Goal: Transaction & Acquisition: Purchase product/service

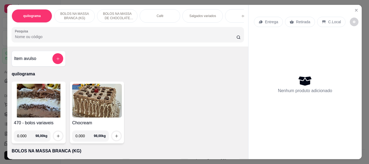
select select "ALL"
select select "0"
click at [39, 91] on img at bounding box center [39, 101] width 50 height 34
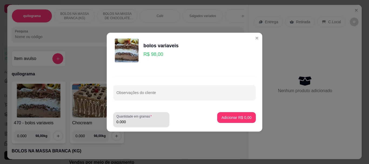
click at [132, 121] on input "0.000" at bounding box center [141, 121] width 50 height 5
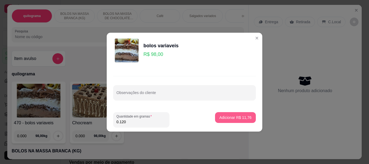
type input "0.120"
click at [243, 116] on p "Adicionar R$ 11,76" at bounding box center [235, 117] width 31 height 5
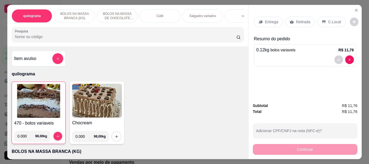
click at [331, 19] on p "C.Local" at bounding box center [334, 21] width 13 height 5
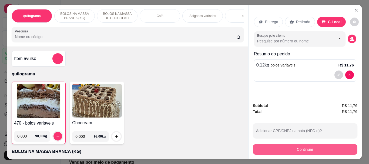
click at [318, 148] on button "Continuar" at bounding box center [305, 149] width 105 height 11
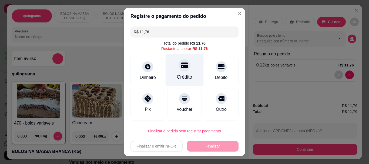
click at [181, 66] on icon at bounding box center [184, 65] width 7 height 5
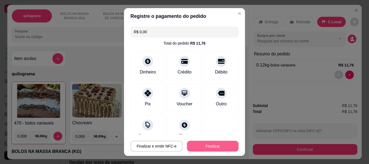
click at [218, 148] on button "Finalizar" at bounding box center [213, 146] width 52 height 11
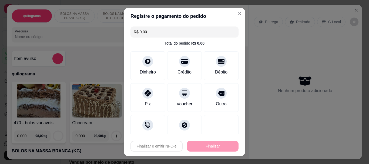
type input "-R$ 11,76"
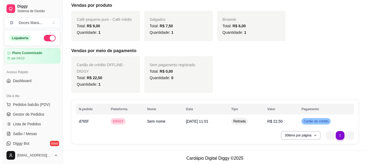
scroll to position [114, 0]
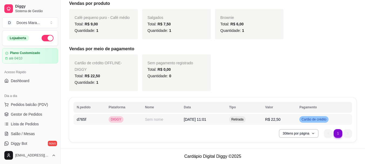
click at [192, 118] on span "[DATE] 11:01" at bounding box center [195, 119] width 22 height 4
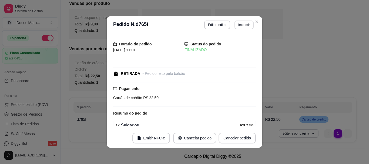
click at [241, 25] on button "Imprimir" at bounding box center [244, 25] width 19 height 9
click at [231, 45] on button "IMPRESSORA" at bounding box center [232, 43] width 39 height 9
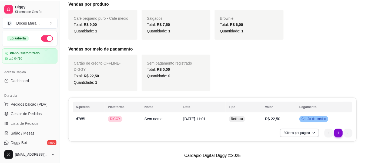
scroll to position [108, 0]
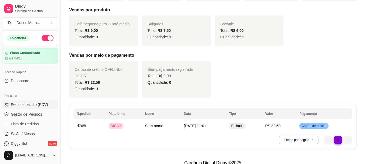
click at [30, 104] on span "Pedidos balcão (PDV)" at bounding box center [29, 104] width 37 height 5
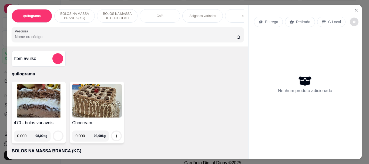
click at [353, 20] on icon "decrease-product-quantity" at bounding box center [354, 21] width 3 height 3
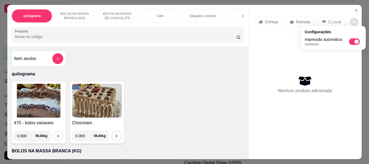
click at [337, 59] on div "Nenhum produto adicionado" at bounding box center [305, 84] width 102 height 106
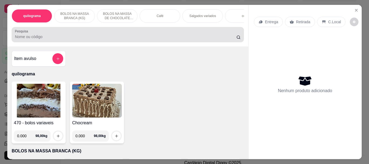
click at [114, 32] on div at bounding box center [128, 34] width 226 height 11
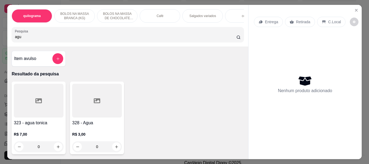
type input "agu"
click at [87, 106] on div at bounding box center [97, 101] width 50 height 34
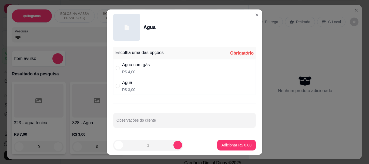
click at [124, 64] on div "Agua com gás" at bounding box center [136, 65] width 28 height 6
radio input "true"
click at [227, 145] on p "Adicionar R$ 4,00" at bounding box center [236, 144] width 29 height 5
type input "1"
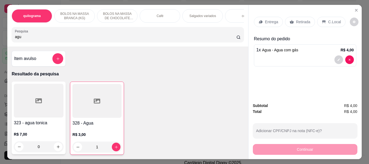
click at [328, 20] on p "C.Local" at bounding box center [334, 21] width 13 height 5
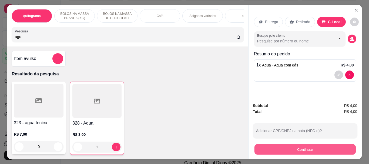
click at [319, 147] on button "Continuar" at bounding box center [304, 149] width 101 height 11
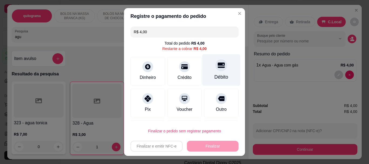
click at [218, 68] on icon at bounding box center [221, 65] width 7 height 7
type input "R$ 0,00"
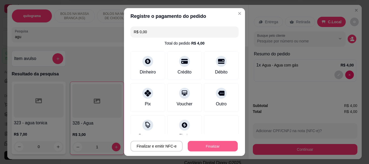
click at [219, 144] on button "Finalizar" at bounding box center [213, 146] width 50 height 11
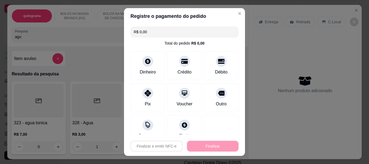
type input "0"
type input "-R$ 4,00"
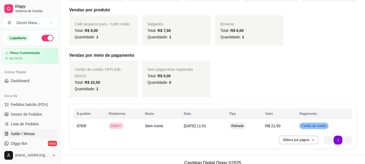
click at [29, 135] on span "Salão / Mesas" at bounding box center [23, 133] width 24 height 5
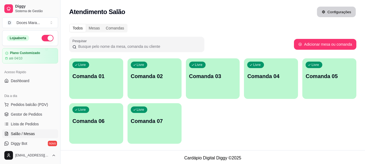
click at [341, 12] on button "Configurações" at bounding box center [336, 12] width 39 height 11
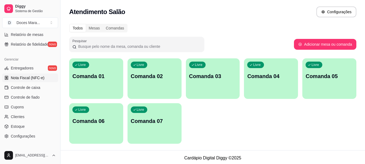
scroll to position [225, 0]
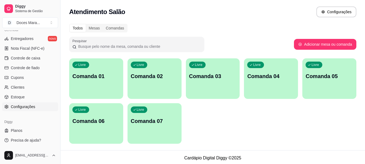
click at [34, 108] on span "Configurações" at bounding box center [23, 106] width 24 height 5
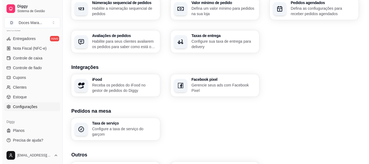
scroll to position [215, 0]
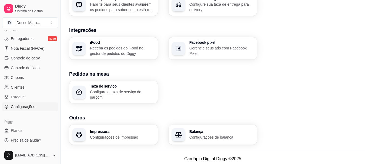
click at [119, 131] on div "Impressora Configurações de impressão" at bounding box center [122, 135] width 65 height 10
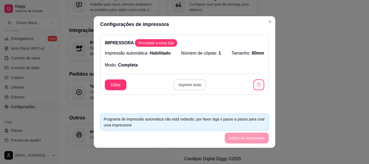
click at [186, 86] on button "Imprimir teste" at bounding box center [190, 84] width 33 height 11
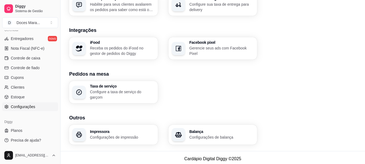
click at [125, 51] on p "Receba os pedidos do iFood no gestor de pedidos do Diggy" at bounding box center [122, 50] width 65 height 11
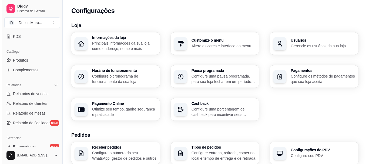
scroll to position [0, 0]
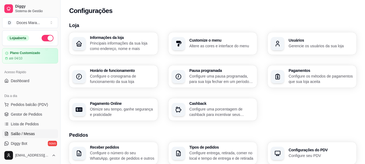
click at [30, 134] on span "Salão / Mesas" at bounding box center [23, 133] width 24 height 5
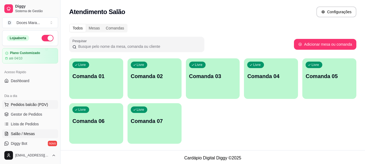
click at [25, 103] on span "Pedidos balcão (PDV)" at bounding box center [29, 104] width 37 height 5
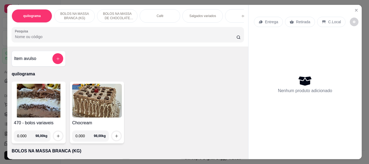
click at [26, 105] on img at bounding box center [39, 101] width 50 height 34
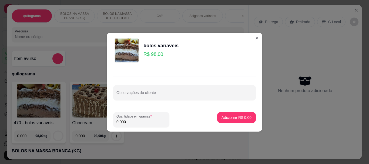
click at [140, 123] on input "0.000" at bounding box center [141, 121] width 50 height 5
type input "0.180"
click at [216, 118] on button "Adicionar R$ 17,64" at bounding box center [236, 117] width 40 height 11
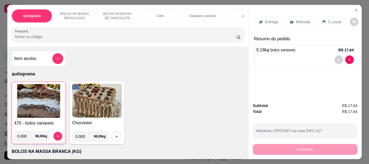
click at [52, 107] on img at bounding box center [38, 101] width 49 height 34
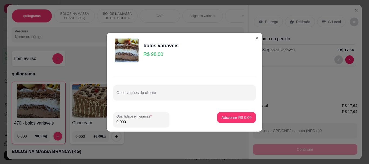
click at [128, 123] on input "0.000" at bounding box center [141, 121] width 50 height 5
type input "0.130"
click at [229, 116] on p "Adicionar R$ 12,74" at bounding box center [235, 117] width 31 height 5
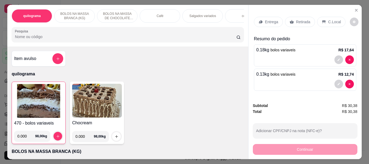
drag, startPoint x: 22, startPoint y: 38, endPoint x: 23, endPoint y: 35, distance: 3.1
click at [22, 38] on input "Pesquisa" at bounding box center [126, 36] width 222 height 5
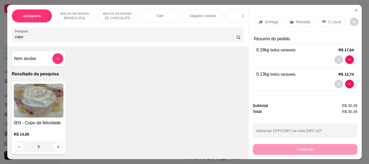
type input "copo"
click at [28, 103] on img at bounding box center [39, 101] width 50 height 34
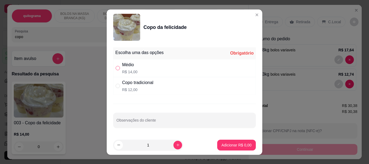
click at [116, 69] on input "" at bounding box center [118, 68] width 4 height 4
radio input "true"
click at [229, 145] on p "Adicionar R$ 14,00" at bounding box center [235, 144] width 32 height 5
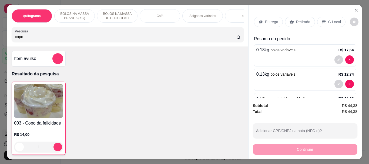
type input "1"
click at [296, 19] on p "Retirada" at bounding box center [303, 21] width 14 height 5
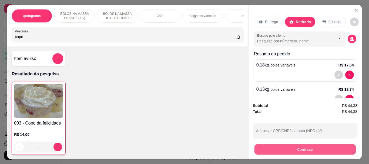
click at [300, 146] on button "Continuar" at bounding box center [304, 149] width 101 height 11
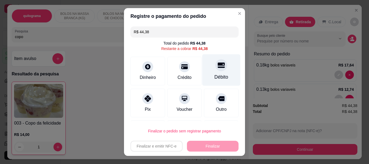
click at [215, 74] on div "Débito" at bounding box center [222, 77] width 14 height 7
type input "R$ 0,00"
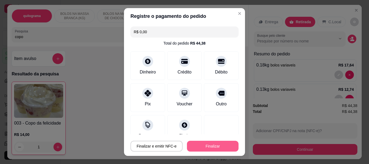
click at [211, 146] on button "Finalizar" at bounding box center [213, 146] width 52 height 11
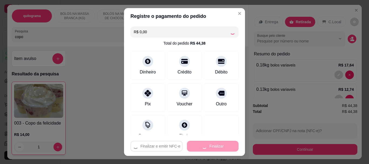
type input "0"
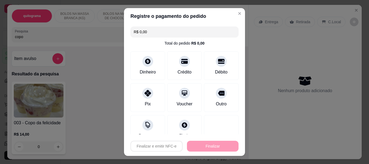
type input "-R$ 44,38"
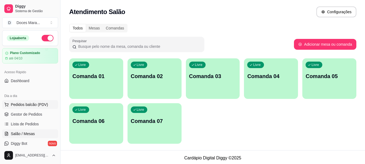
click at [37, 104] on span "Pedidos balcão (PDV)" at bounding box center [29, 104] width 37 height 5
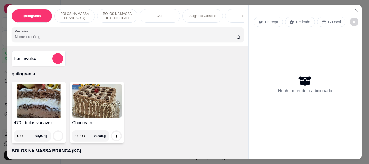
click at [30, 105] on img at bounding box center [39, 101] width 50 height 34
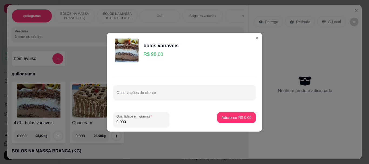
click at [135, 121] on input "0.000" at bounding box center [141, 121] width 50 height 5
click at [130, 119] on input "0.140" at bounding box center [141, 121] width 50 height 5
type input "0.150"
click at [241, 116] on p "Adicionar R$ 14,70" at bounding box center [235, 117] width 32 height 5
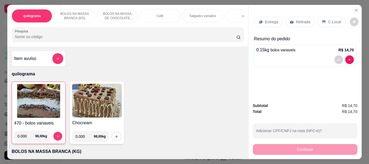
click at [298, 19] on p "Retirada" at bounding box center [303, 21] width 14 height 5
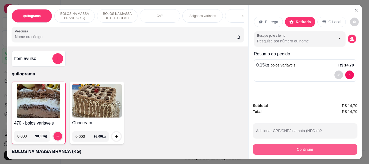
click at [301, 147] on button "Continuar" at bounding box center [305, 149] width 105 height 11
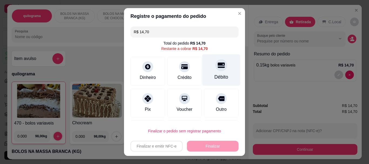
click at [215, 75] on div "Débito" at bounding box center [222, 77] width 14 height 7
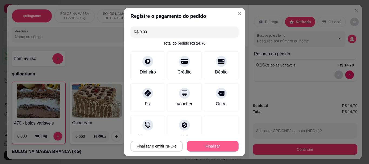
click at [209, 144] on button "Finalizar" at bounding box center [213, 146] width 52 height 11
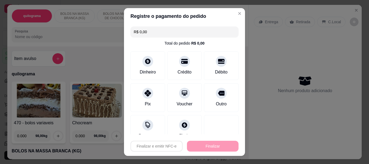
type input "-R$ 14,70"
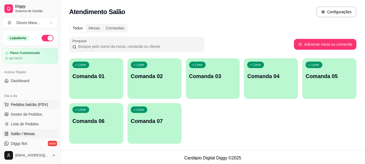
click at [22, 108] on button "Pedidos balcão (PDV)" at bounding box center [30, 104] width 56 height 9
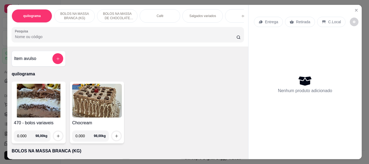
click at [39, 100] on img at bounding box center [39, 101] width 50 height 34
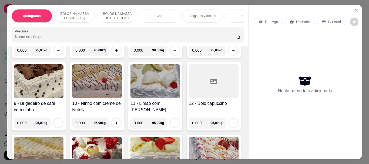
scroll to position [243, 0]
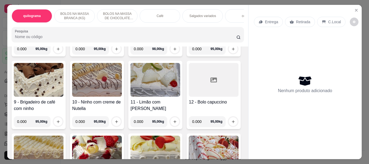
click at [131, 24] on img at bounding box center [156, 7] width 50 height 34
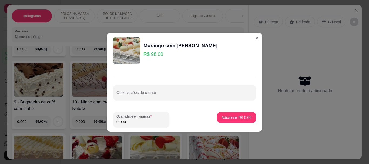
click at [143, 122] on input "0.000" at bounding box center [141, 121] width 50 height 5
type input "1.290"
click at [240, 119] on p "Adicionar R$ 126,42" at bounding box center [234, 117] width 34 height 5
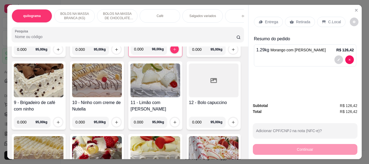
click at [145, 14] on div "Café" at bounding box center [160, 16] width 41 height 14
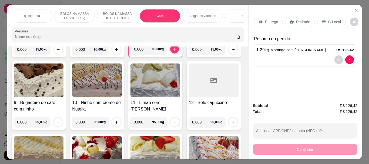
scroll to position [14, 0]
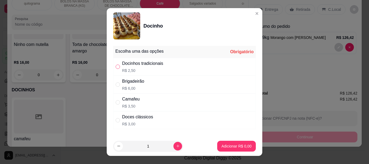
click at [116, 69] on label "" at bounding box center [118, 67] width 4 height 6
click at [116, 69] on input "" at bounding box center [118, 67] width 4 height 4
click at [116, 68] on input "" at bounding box center [118, 67] width 4 height 4
radio input "true"
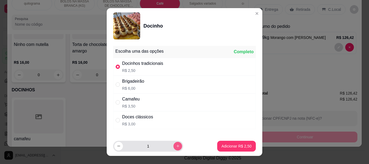
click at [174, 146] on button "increase-product-quantity" at bounding box center [178, 146] width 9 height 9
type input "2"
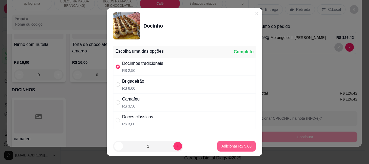
click at [233, 144] on p "Adicionar R$ 5,00" at bounding box center [237, 146] width 30 height 5
type input "2"
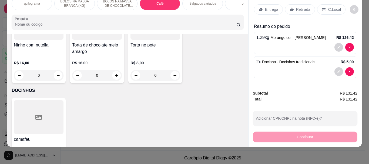
click at [302, 9] on div "Retirada" at bounding box center [300, 9] width 30 height 10
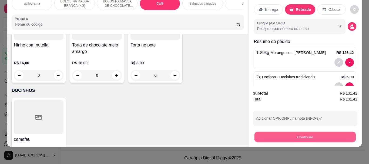
click at [300, 134] on button "Continuar" at bounding box center [304, 137] width 101 height 11
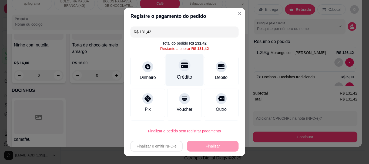
click at [185, 70] on div "Crédito" at bounding box center [185, 70] width 38 height 32
type input "R$ 0,00"
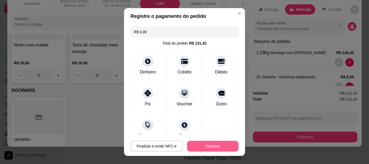
click at [191, 149] on button "Finalizar" at bounding box center [213, 146] width 52 height 11
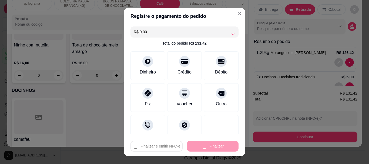
type input "0"
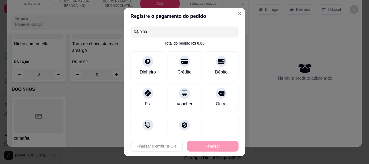
type input "-R$ 131,42"
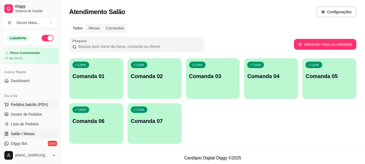
click at [15, 105] on span "Pedidos balcão (PDV)" at bounding box center [29, 104] width 37 height 5
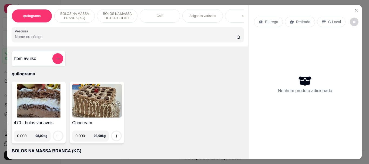
click at [41, 107] on img at bounding box center [39, 101] width 50 height 34
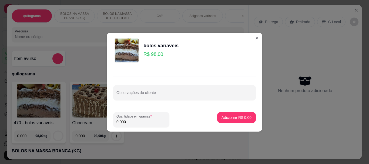
click at [134, 119] on input "0.000" at bounding box center [141, 121] width 50 height 5
type input "0.070"
click at [222, 118] on p "Adicionar R$ 6,86" at bounding box center [237, 117] width 30 height 5
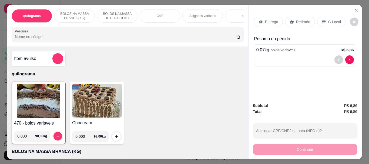
click at [19, 37] on input "Pesquisa" at bounding box center [126, 36] width 222 height 5
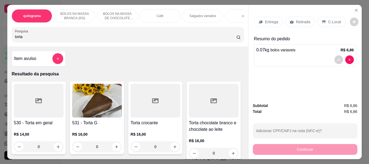
type input "torta"
click at [84, 105] on img at bounding box center [97, 101] width 50 height 34
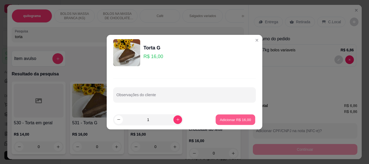
click at [243, 123] on button "Adicionar R$ 16,00" at bounding box center [236, 119] width 40 height 11
type input "1"
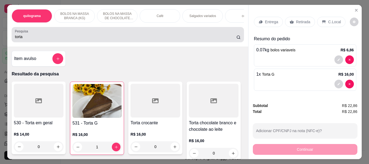
click at [41, 39] on input "torta" at bounding box center [126, 36] width 222 height 5
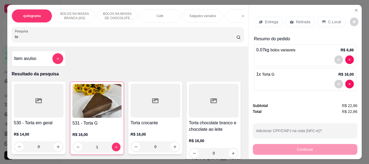
type input "t"
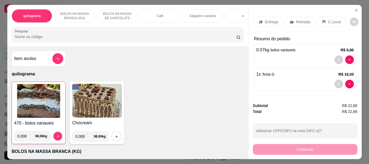
click at [45, 90] on img at bounding box center [38, 101] width 49 height 34
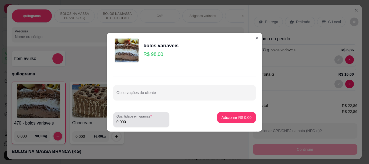
click at [146, 124] on input "0.000" at bounding box center [141, 121] width 50 height 5
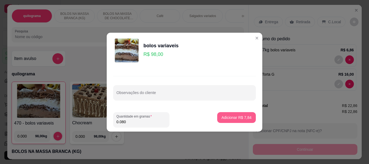
type input "0.080"
click at [238, 115] on p "Adicionar R$ 7,84" at bounding box center [237, 117] width 30 height 5
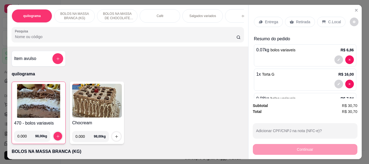
click at [305, 21] on p "Retirada" at bounding box center [303, 21] width 14 height 5
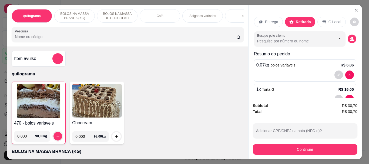
click at [162, 12] on div "Café" at bounding box center [160, 16] width 41 height 14
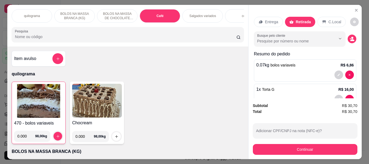
scroll to position [14, 0]
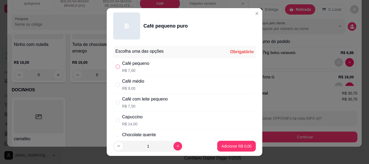
click at [116, 67] on input "" at bounding box center [118, 67] width 4 height 4
radio input "true"
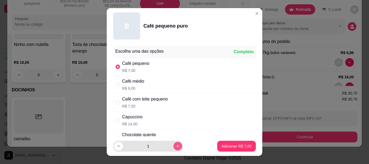
click at [176, 146] on icon "increase-product-quantity" at bounding box center [178, 146] width 4 height 4
type input "3"
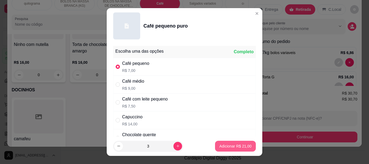
click at [219, 146] on p "Adicionar R$ 21,00" at bounding box center [235, 146] width 32 height 5
type input "3"
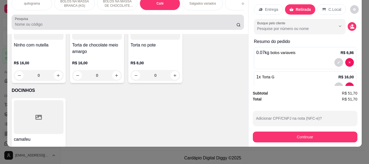
click at [31, 21] on div at bounding box center [128, 22] width 226 height 11
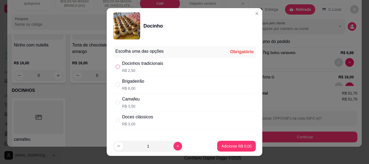
click at [116, 66] on input "" at bounding box center [118, 67] width 4 height 4
radio input "true"
click at [225, 146] on p "Adicionar R$ 2,50" at bounding box center [237, 146] width 30 height 5
type input "1"
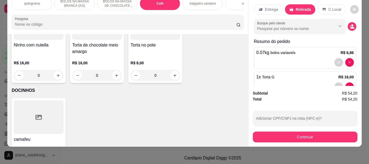
drag, startPoint x: 302, startPoint y: 6, endPoint x: 317, endPoint y: 3, distance: 15.6
click at [305, 7] on p "Retirada" at bounding box center [303, 9] width 15 height 5
click at [318, 4] on div "C.Local" at bounding box center [332, 9] width 28 height 10
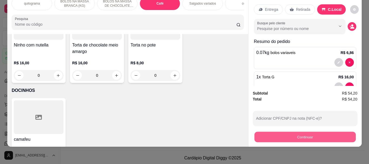
click at [298, 132] on button "Continuar" at bounding box center [304, 137] width 101 height 11
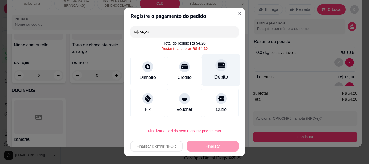
click at [208, 72] on div "Débito" at bounding box center [221, 70] width 38 height 32
type input "R$ 0,00"
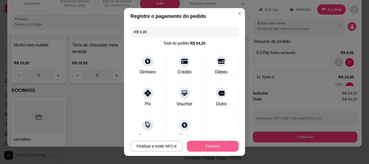
click at [210, 144] on button "Finalizar" at bounding box center [213, 146] width 52 height 11
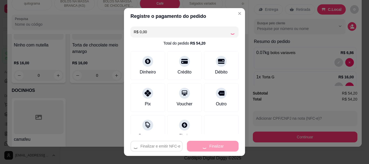
type input "0"
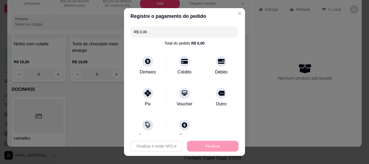
type input "-R$ 54,20"
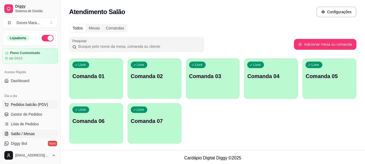
click at [35, 103] on span "Pedidos balcão (PDV)" at bounding box center [29, 104] width 37 height 5
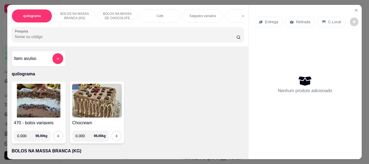
click at [28, 105] on img at bounding box center [39, 101] width 50 height 34
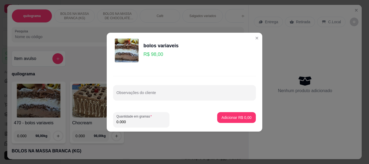
click at [129, 122] on input "0.000" at bounding box center [141, 121] width 50 height 5
click at [128, 121] on input "0.000" at bounding box center [141, 121] width 50 height 5
type input "0.000"
click at [126, 121] on input "0.000" at bounding box center [141, 121] width 50 height 5
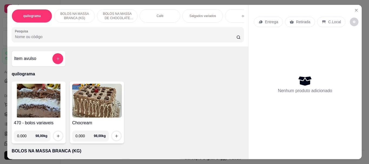
click at [36, 104] on img at bounding box center [39, 101] width 50 height 34
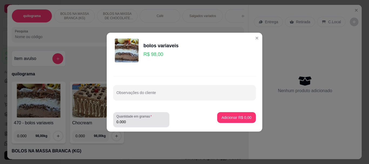
click at [129, 120] on input "0.000" at bounding box center [141, 121] width 50 height 5
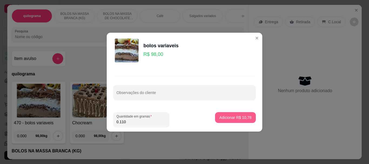
type input "0.110"
click at [244, 118] on p "Adicionar R$ 10,78" at bounding box center [235, 117] width 32 height 5
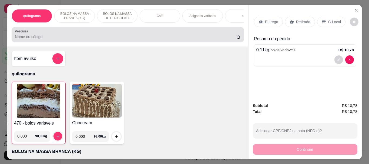
click at [23, 42] on div "Pesquisa" at bounding box center [128, 34] width 232 height 15
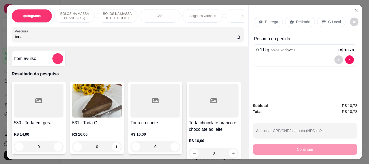
type input "torta"
click at [82, 96] on img at bounding box center [97, 101] width 50 height 34
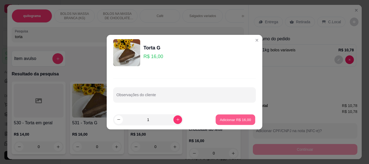
click at [222, 119] on p "Adicionar R$ 16,00" at bounding box center [235, 119] width 31 height 5
type input "1"
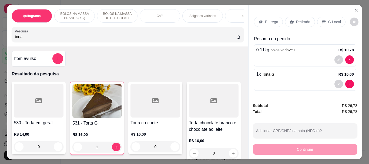
click at [28, 36] on input "torta" at bounding box center [126, 36] width 222 height 5
type input "t"
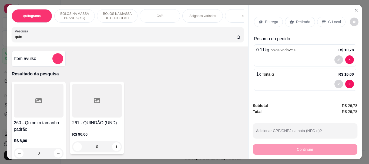
type input "quin"
click at [31, 88] on div at bounding box center [39, 101] width 50 height 34
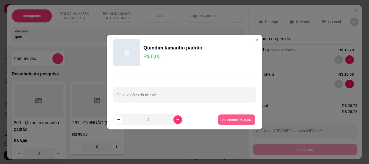
click at [236, 118] on p "Adicionar R$ 8,00" at bounding box center [236, 119] width 29 height 5
type input "1"
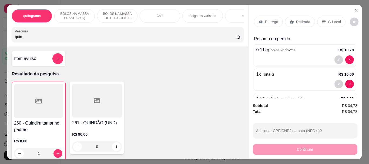
click at [149, 19] on div "Café" at bounding box center [160, 16] width 41 height 14
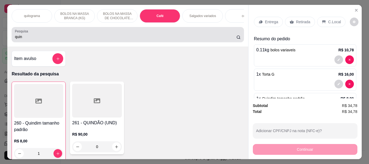
scroll to position [14, 0]
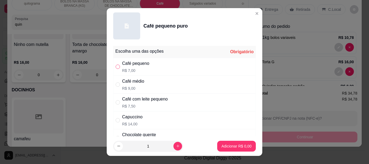
click at [117, 67] on input "" at bounding box center [118, 67] width 4 height 4
radio input "true"
click at [247, 148] on button "Adicionar R$ 7,00" at bounding box center [237, 146] width 38 height 11
type input "1"
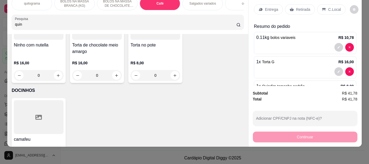
click at [301, 7] on p "Retirada" at bounding box center [303, 9] width 14 height 5
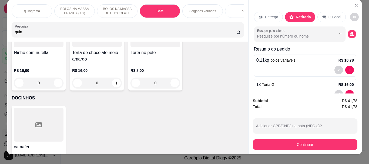
scroll to position [0, 0]
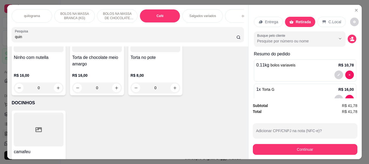
click at [165, 14] on div "Café" at bounding box center [160, 16] width 41 height 14
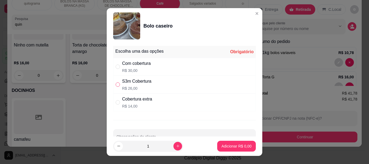
click at [116, 87] on input "" at bounding box center [118, 84] width 4 height 4
radio input "true"
click at [225, 147] on p "Adicionar R$ 26,00" at bounding box center [235, 146] width 32 height 5
type input "1"
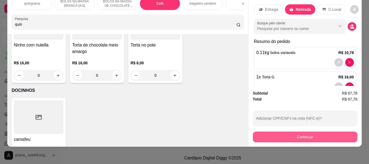
click at [304, 132] on button "Continuar" at bounding box center [305, 137] width 105 height 11
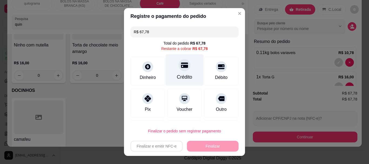
click at [176, 71] on div "Crédito" at bounding box center [185, 70] width 38 height 32
type input "R$ 0,00"
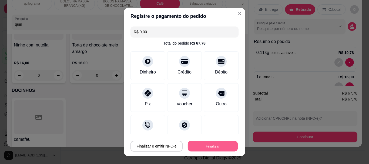
click at [202, 144] on button "Finalizar" at bounding box center [213, 146] width 50 height 11
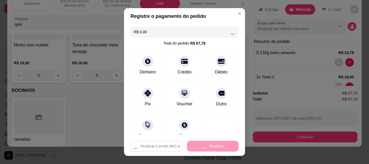
type input "0"
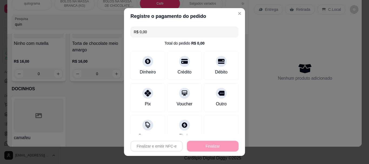
type input "-R$ 67,78"
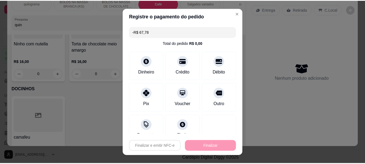
scroll to position [2009, 0]
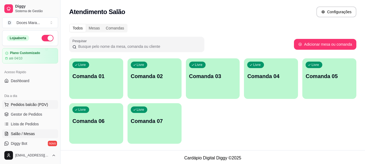
click at [26, 104] on span "Pedidos balcão (PDV)" at bounding box center [29, 104] width 37 height 5
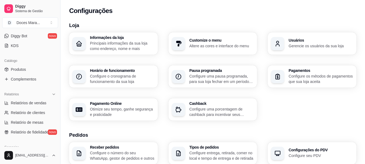
scroll to position [108, 0]
click at [28, 102] on span "Relatórios de vendas" at bounding box center [29, 102] width 36 height 5
select select "ALL"
select select "0"
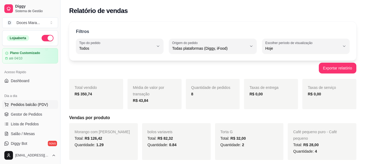
click at [28, 104] on span "Pedidos balcão (PDV)" at bounding box center [29, 104] width 37 height 5
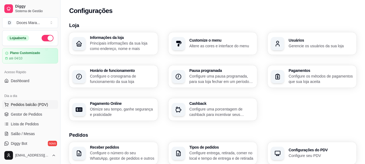
click at [27, 106] on span "Pedidos balcão (PDV)" at bounding box center [29, 104] width 37 height 5
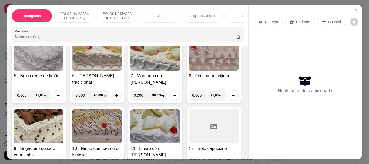
scroll to position [216, 0]
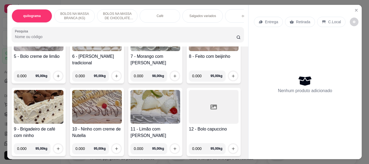
click at [131, 51] on img at bounding box center [156, 34] width 50 height 34
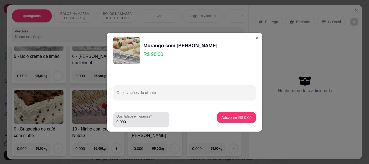
click at [131, 121] on input "0.000" at bounding box center [141, 121] width 50 height 5
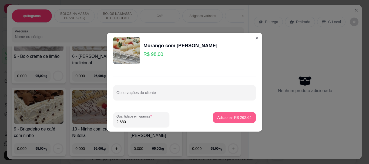
type input "2.680"
click at [237, 119] on p "Adicionar R$ 262,64" at bounding box center [234, 117] width 33 height 5
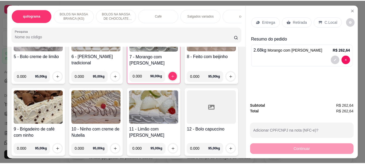
scroll to position [0, 0]
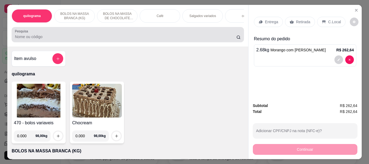
drag, startPoint x: 26, startPoint y: 42, endPoint x: 22, endPoint y: 52, distance: 11.3
click at [22, 46] on div "quilograma BOLOS NA MASSA BRANCA (KG) BOLOS NA MASSA DE CHOCOLATE preço por (KG…" at bounding box center [127, 26] width 241 height 42
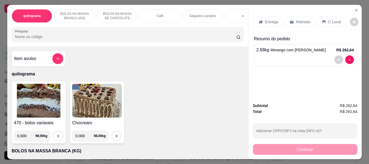
click at [21, 39] on input "Pesquisa" at bounding box center [126, 36] width 222 height 5
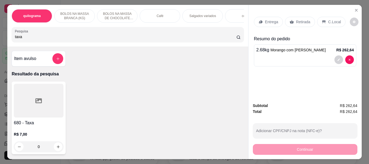
type input "taxa"
click at [41, 89] on div at bounding box center [39, 101] width 50 height 34
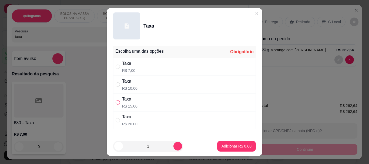
click at [116, 102] on input "" at bounding box center [118, 102] width 4 height 4
radio input "true"
click at [225, 146] on p "Adicionar R$ 15,00" at bounding box center [235, 146] width 31 height 5
type input "1"
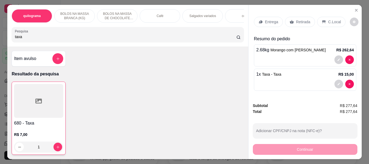
click at [299, 20] on p "Retirada" at bounding box center [303, 21] width 14 height 5
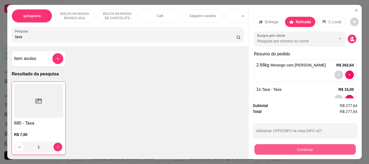
click at [300, 147] on button "Continuar" at bounding box center [304, 149] width 101 height 11
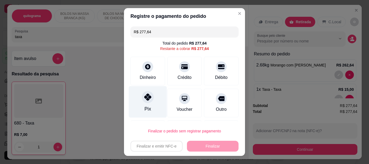
click at [144, 101] on icon at bounding box center [147, 97] width 7 height 7
type input "R$ 0,00"
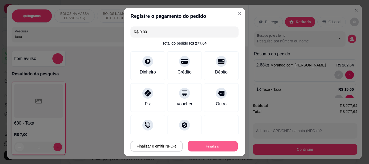
click at [194, 142] on button "Finalizar" at bounding box center [213, 146] width 50 height 11
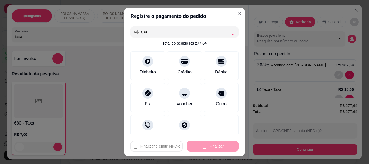
type input "0"
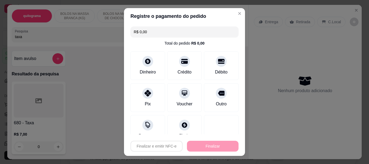
type input "-R$ 277,64"
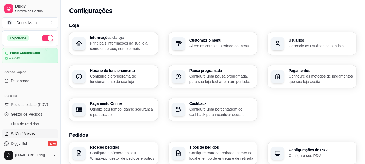
click at [26, 135] on span "Salão / Mesas" at bounding box center [23, 133] width 24 height 5
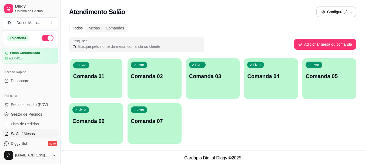
click at [88, 85] on div "Livre Comanda 01" at bounding box center [96, 75] width 52 height 33
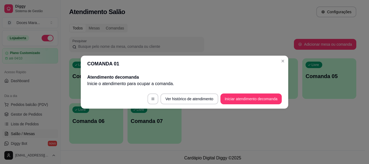
click at [119, 82] on p "Inicie o atendimento para ocupar a comanda ." at bounding box center [184, 84] width 195 height 6
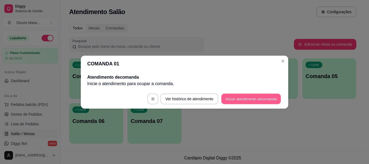
click at [235, 97] on button "Iniciar atendimento de comanda" at bounding box center [251, 99] width 60 height 11
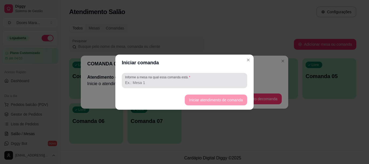
click at [146, 82] on input "Informe a mesa na qual essa comanda está." at bounding box center [184, 82] width 119 height 5
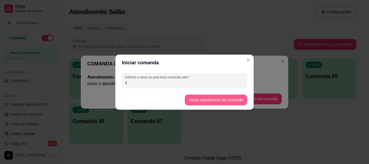
type input "1"
click at [230, 98] on button "Iniciar atendimento de comanda" at bounding box center [216, 100] width 61 height 11
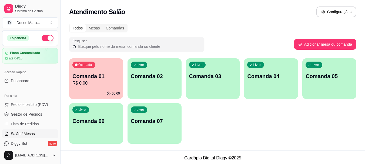
click at [99, 78] on p "Comanda 01" at bounding box center [96, 76] width 48 height 8
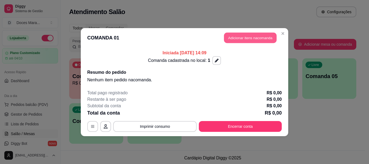
click at [253, 36] on button "Adicionar itens na comanda" at bounding box center [250, 37] width 53 height 11
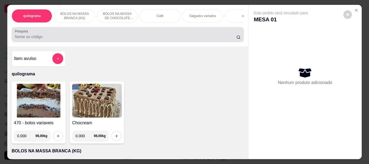
click at [20, 39] on input "Pesquisa" at bounding box center [126, 36] width 222 height 5
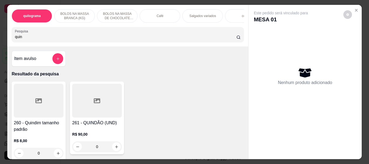
type input "quin"
click at [32, 87] on div at bounding box center [39, 101] width 50 height 34
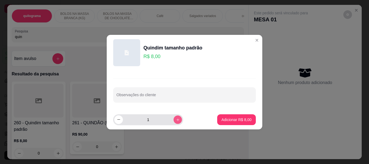
click at [176, 117] on button "increase-product-quantity" at bounding box center [178, 119] width 8 height 8
type input "2"
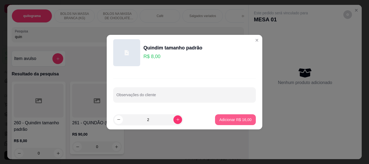
click at [222, 120] on p "Adicionar R$ 16,00" at bounding box center [235, 119] width 32 height 5
type input "2"
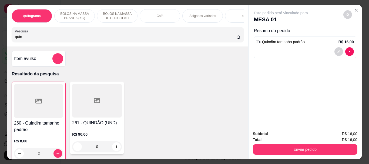
click at [152, 16] on div "Café" at bounding box center [160, 16] width 41 height 14
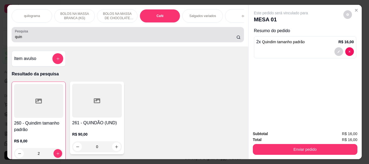
scroll to position [14, 0]
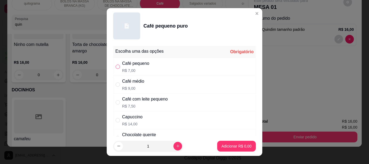
click at [116, 67] on input "" at bounding box center [118, 67] width 4 height 4
radio input "true"
click at [233, 146] on p "Adicionar R$ 7,00" at bounding box center [236, 146] width 29 height 5
type input "1"
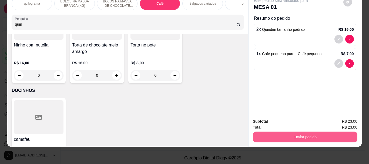
click at [298, 133] on button "Enviar pedido" at bounding box center [305, 137] width 105 height 11
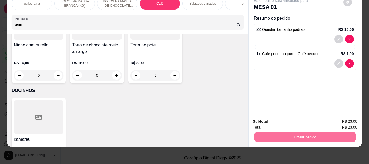
click at [343, 118] on button "Enviar pedido" at bounding box center [344, 120] width 30 height 10
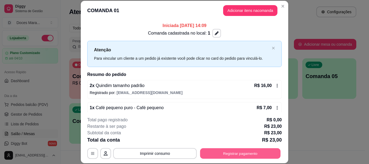
click at [220, 151] on button "Registrar pagamento" at bounding box center [240, 153] width 81 height 11
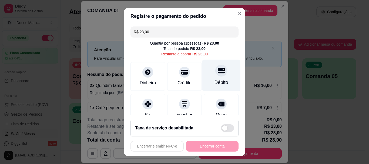
click at [215, 85] on div "Débito" at bounding box center [222, 82] width 14 height 7
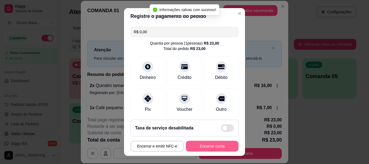
type input "R$ 0,00"
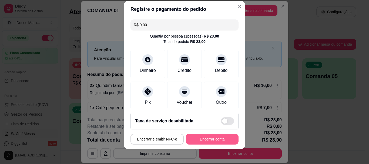
scroll to position [9, 0]
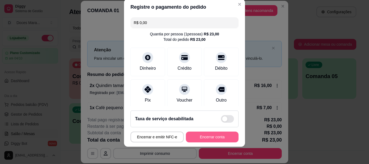
click at [205, 137] on button "Encerrar conta" at bounding box center [212, 137] width 53 height 11
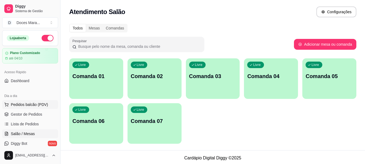
click at [28, 104] on span "Pedidos balcão (PDV)" at bounding box center [29, 104] width 37 height 5
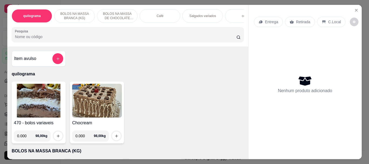
click at [101, 36] on input "Pesquisa" at bounding box center [126, 36] width 222 height 5
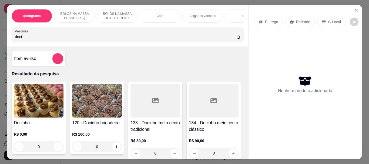
type input "doci"
click at [43, 99] on img at bounding box center [39, 101] width 50 height 34
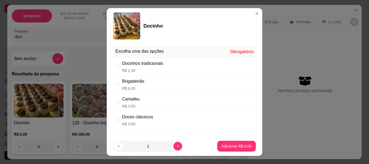
click at [123, 69] on p "R$ 2,50" at bounding box center [142, 70] width 41 height 5
radio input "true"
click at [224, 147] on p "Adicionar R$ 2,50" at bounding box center [237, 146] width 30 height 5
type input "1"
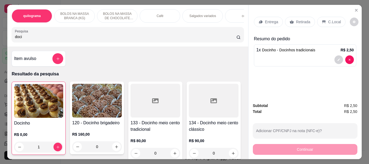
click at [56, 101] on img at bounding box center [38, 101] width 49 height 34
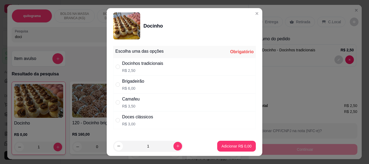
click at [124, 124] on p "R$ 3,00" at bounding box center [137, 123] width 31 height 5
radio input "true"
click at [224, 146] on p "Adicionar R$ 3,00" at bounding box center [237, 146] width 30 height 5
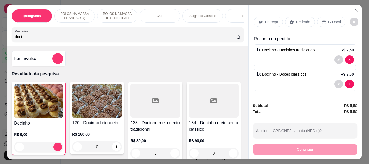
click at [334, 20] on p "C.Local" at bounding box center [334, 21] width 13 height 5
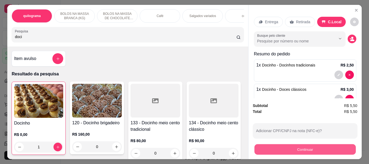
click at [304, 146] on button "Continuar" at bounding box center [304, 149] width 101 height 11
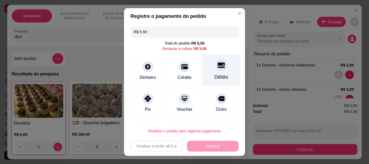
click at [219, 75] on div "Débito" at bounding box center [222, 77] width 14 height 7
type input "R$ 0,00"
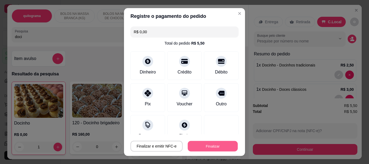
click at [221, 145] on button "Finalizar" at bounding box center [213, 146] width 50 height 11
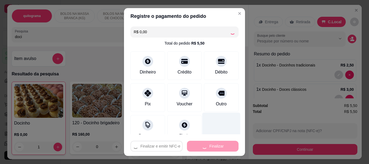
type input "0"
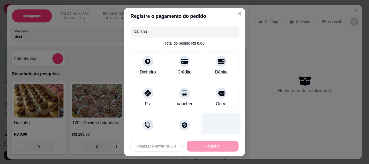
type input "-R$ 5,50"
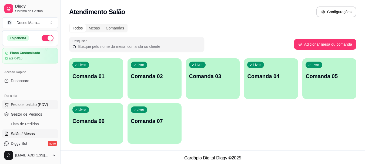
click at [23, 105] on span "Pedidos balcão (PDV)" at bounding box center [29, 104] width 37 height 5
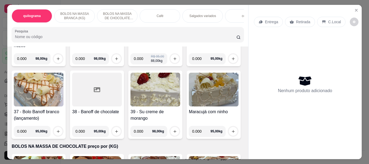
scroll to position [757, 0]
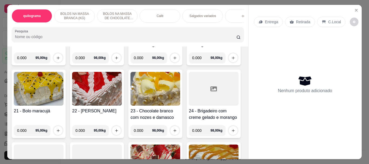
scroll to position [432, 0]
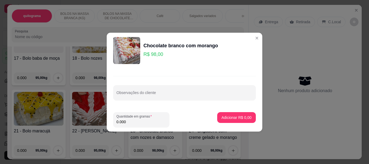
click at [135, 122] on input "0.000" at bounding box center [141, 121] width 50 height 5
type input "1.200"
click at [244, 119] on p "Adicionar R$ 117,60" at bounding box center [234, 117] width 33 height 5
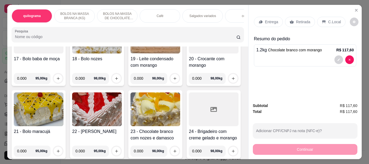
click at [304, 19] on p "Retirada" at bounding box center [303, 21] width 14 height 5
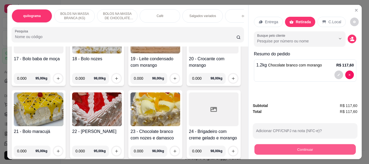
click at [291, 149] on button "Continuar" at bounding box center [304, 149] width 101 height 11
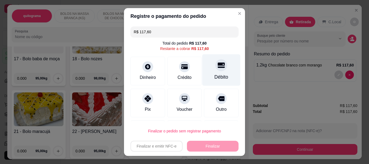
click at [215, 77] on div "Débito" at bounding box center [222, 77] width 14 height 7
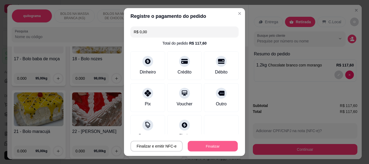
click at [197, 144] on button "Finalizar" at bounding box center [213, 146] width 50 height 11
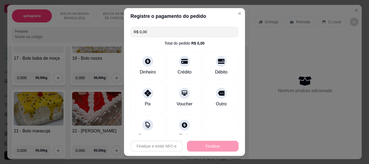
type input "-R$ 117,60"
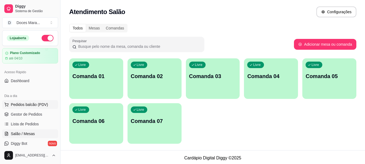
click at [25, 104] on span "Pedidos balcão (PDV)" at bounding box center [29, 104] width 37 height 5
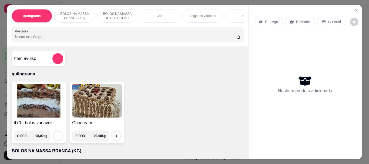
click at [29, 101] on img at bounding box center [39, 101] width 50 height 34
click at [160, 17] on div "Café" at bounding box center [160, 16] width 41 height 14
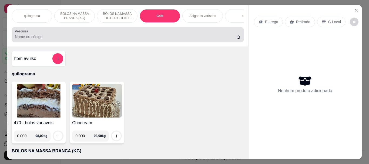
scroll to position [14, 0]
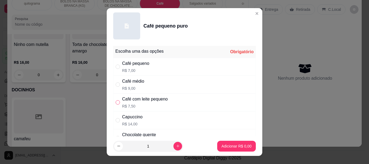
click at [116, 102] on input "" at bounding box center [118, 102] width 4 height 4
radio input "true"
click at [224, 142] on button "Adicionar R$ 7,50" at bounding box center [237, 146] width 38 height 11
type input "1"
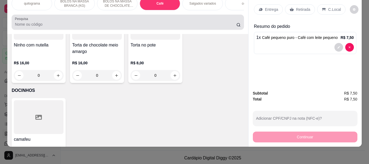
click at [48, 20] on div at bounding box center [128, 22] width 226 height 11
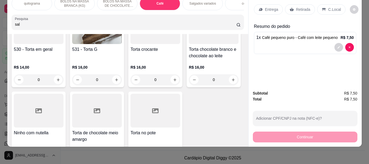
scroll to position [2002, 0]
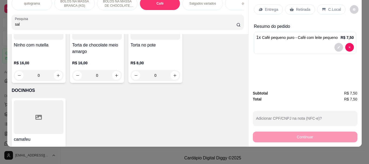
type input "sal"
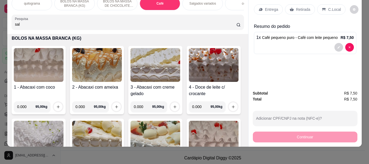
scroll to position [0, 0]
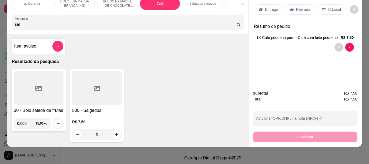
click at [111, 88] on div at bounding box center [97, 88] width 50 height 34
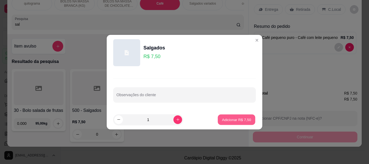
click at [234, 118] on p "Adicionar R$ 7,50" at bounding box center [236, 119] width 29 height 5
type input "1"
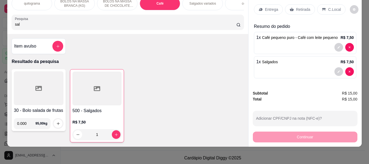
click at [30, 26] on input "sal" at bounding box center [126, 24] width 222 height 5
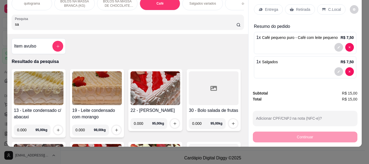
type input "s"
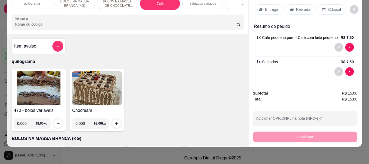
click at [151, 3] on div "Café" at bounding box center [160, 4] width 41 height 14
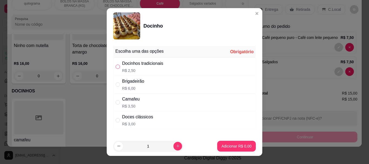
click at [117, 67] on input "" at bounding box center [118, 67] width 4 height 4
radio input "true"
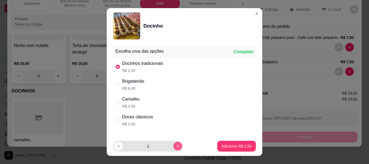
click at [176, 146] on icon "increase-product-quantity" at bounding box center [178, 146] width 4 height 4
click at [117, 146] on icon "decrease-product-quantity" at bounding box center [119, 146] width 4 height 4
type input "3"
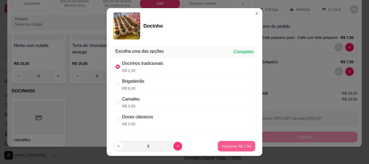
click at [228, 146] on p "Adicionar R$ 7,50" at bounding box center [236, 146] width 29 height 5
type input "3"
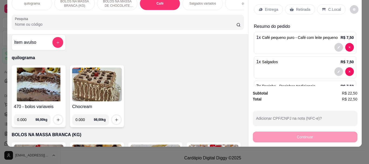
scroll to position [0, 0]
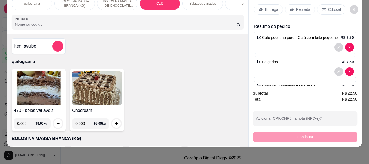
click at [296, 7] on p "Retirada" at bounding box center [303, 9] width 14 height 5
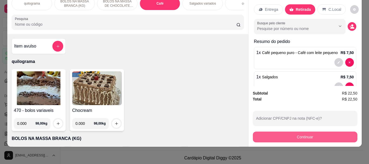
click at [306, 135] on button "Continuar" at bounding box center [305, 137] width 105 height 11
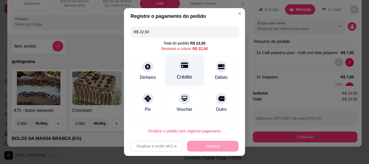
click at [182, 74] on div "Crédito" at bounding box center [184, 77] width 15 height 7
type input "R$ 0,00"
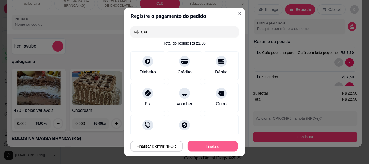
click at [210, 147] on button "Finalizar" at bounding box center [213, 146] width 50 height 11
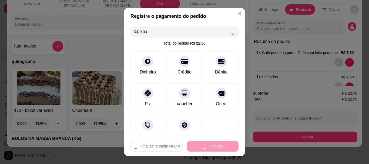
type input "0"
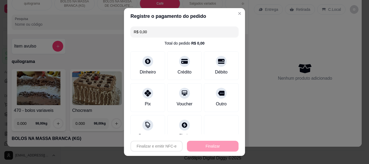
type input "-R$ 22,50"
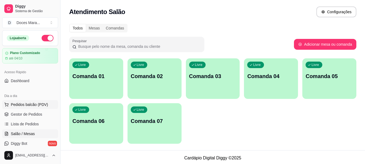
click at [31, 104] on span "Pedidos balcão (PDV)" at bounding box center [29, 104] width 37 height 5
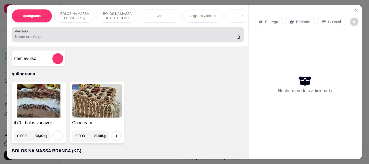
click at [22, 39] on input "Pesquisa" at bounding box center [126, 36] width 222 height 5
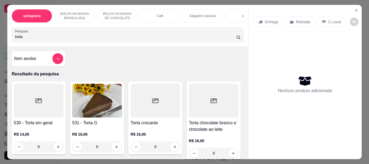
type input "torta"
click at [88, 105] on img at bounding box center [97, 101] width 50 height 34
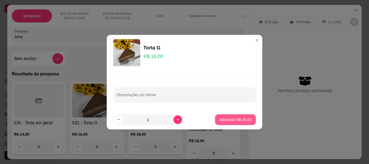
click at [244, 119] on p "Adicionar R$ 16,00" at bounding box center [235, 119] width 32 height 5
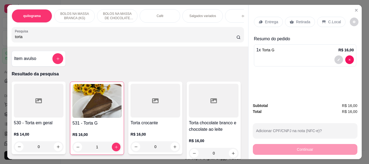
type input "1"
click at [23, 39] on input "torta" at bounding box center [126, 36] width 222 height 5
type input "t"
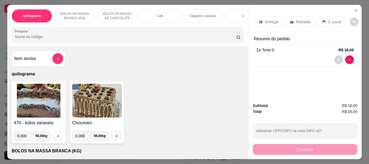
scroll to position [81, 0]
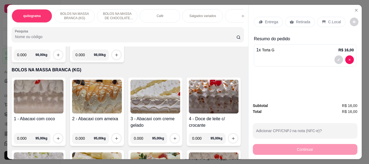
click at [142, 92] on img at bounding box center [156, 97] width 50 height 34
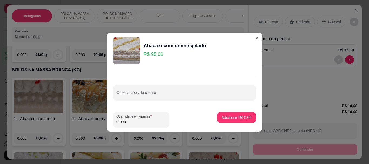
click at [130, 122] on input "0.000" at bounding box center [141, 121] width 50 height 5
type input "2.020"
click at [220, 116] on p "Adicionar R$ 191,90" at bounding box center [234, 117] width 34 height 5
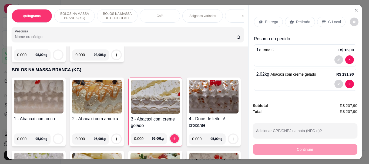
click at [300, 21] on p "Retirada" at bounding box center [303, 21] width 14 height 5
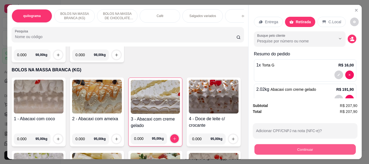
click at [304, 144] on button "Continuar" at bounding box center [304, 149] width 101 height 11
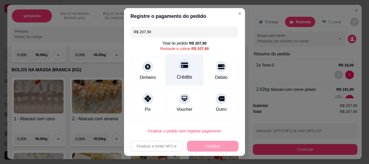
click at [178, 74] on div "Crédito" at bounding box center [184, 77] width 15 height 7
type input "R$ 0,00"
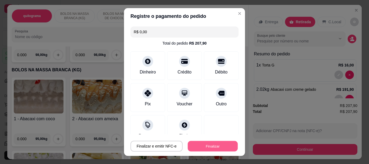
click at [209, 143] on button "Finalizar" at bounding box center [213, 146] width 50 height 11
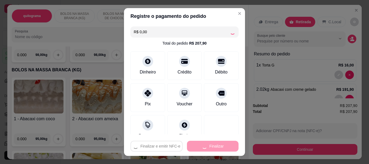
type input "0"
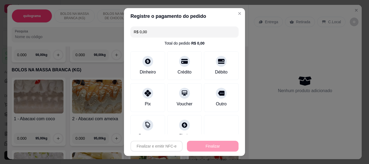
type input "-R$ 207,90"
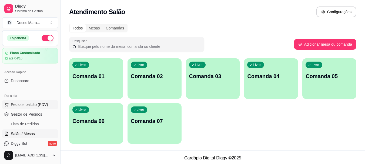
click at [29, 104] on span "Pedidos balcão (PDV)" at bounding box center [29, 104] width 37 height 5
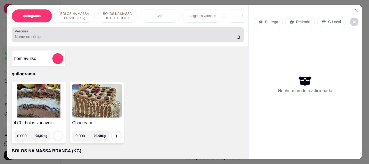
click at [44, 42] on div "Pesquisa" at bounding box center [128, 34] width 232 height 15
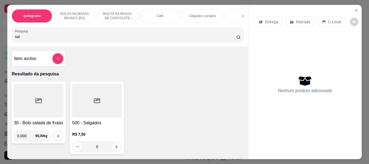
type input "sal"
click at [101, 104] on div at bounding box center [97, 101] width 50 height 34
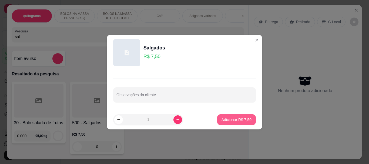
click at [232, 118] on p "Adicionar R$ 7,50" at bounding box center [237, 119] width 30 height 5
type input "1"
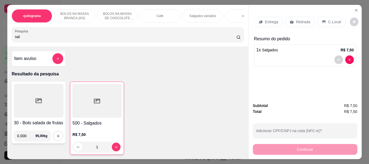
click at [23, 39] on input "sal" at bounding box center [126, 36] width 222 height 5
type input "s"
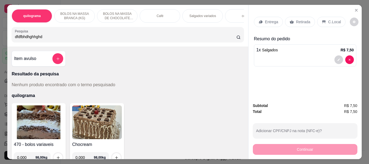
click at [27, 36] on input "dfdfbhdhghhghd" at bounding box center [126, 36] width 222 height 5
click at [54, 39] on input "dfdfbhdhghhghd" at bounding box center [126, 36] width 222 height 5
type input "d"
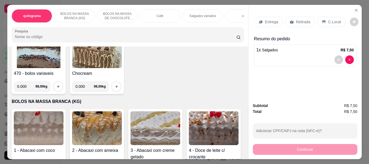
scroll to position [54, 0]
